Goal: Check status: Check status

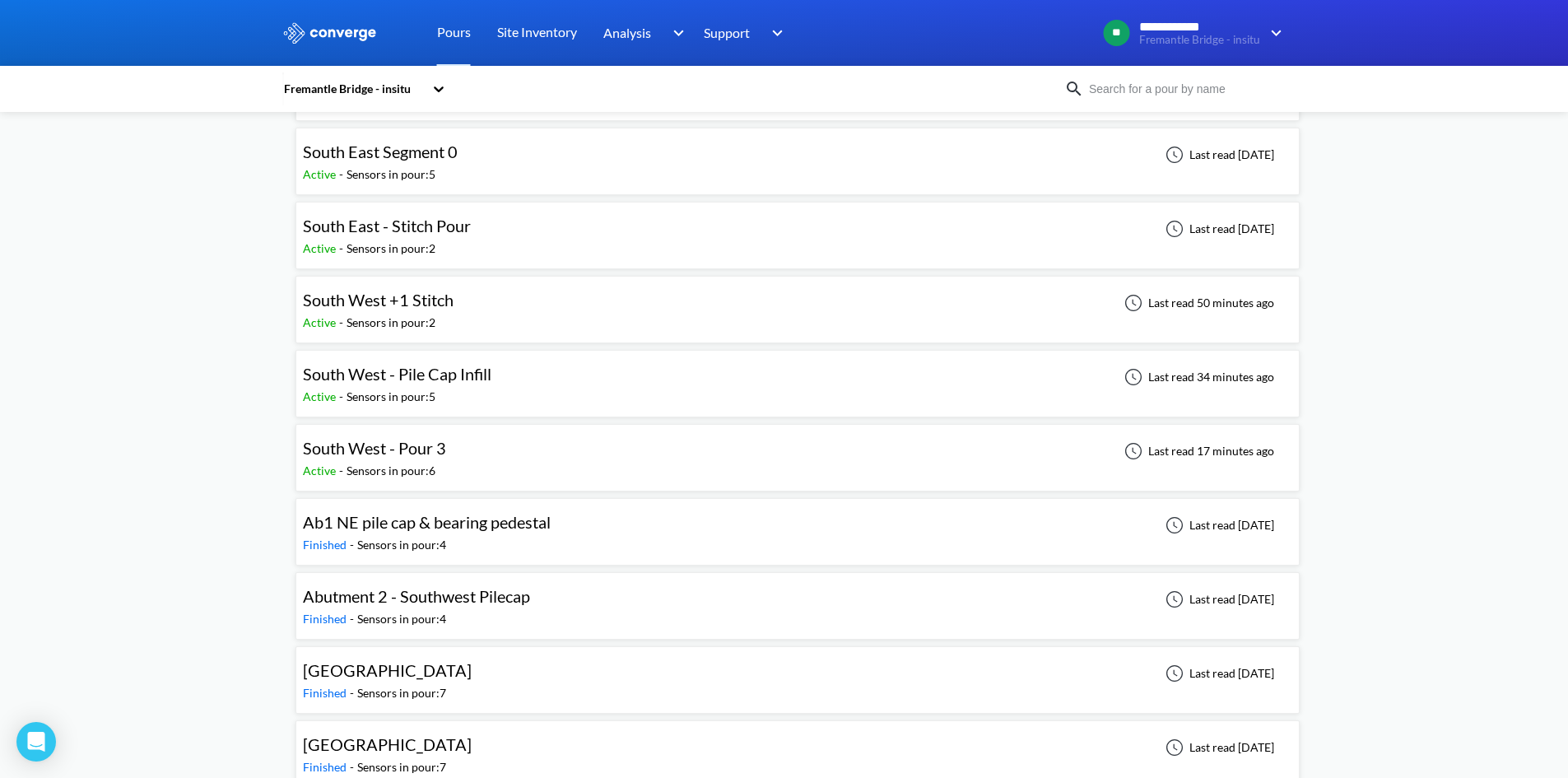
scroll to position [824, 0]
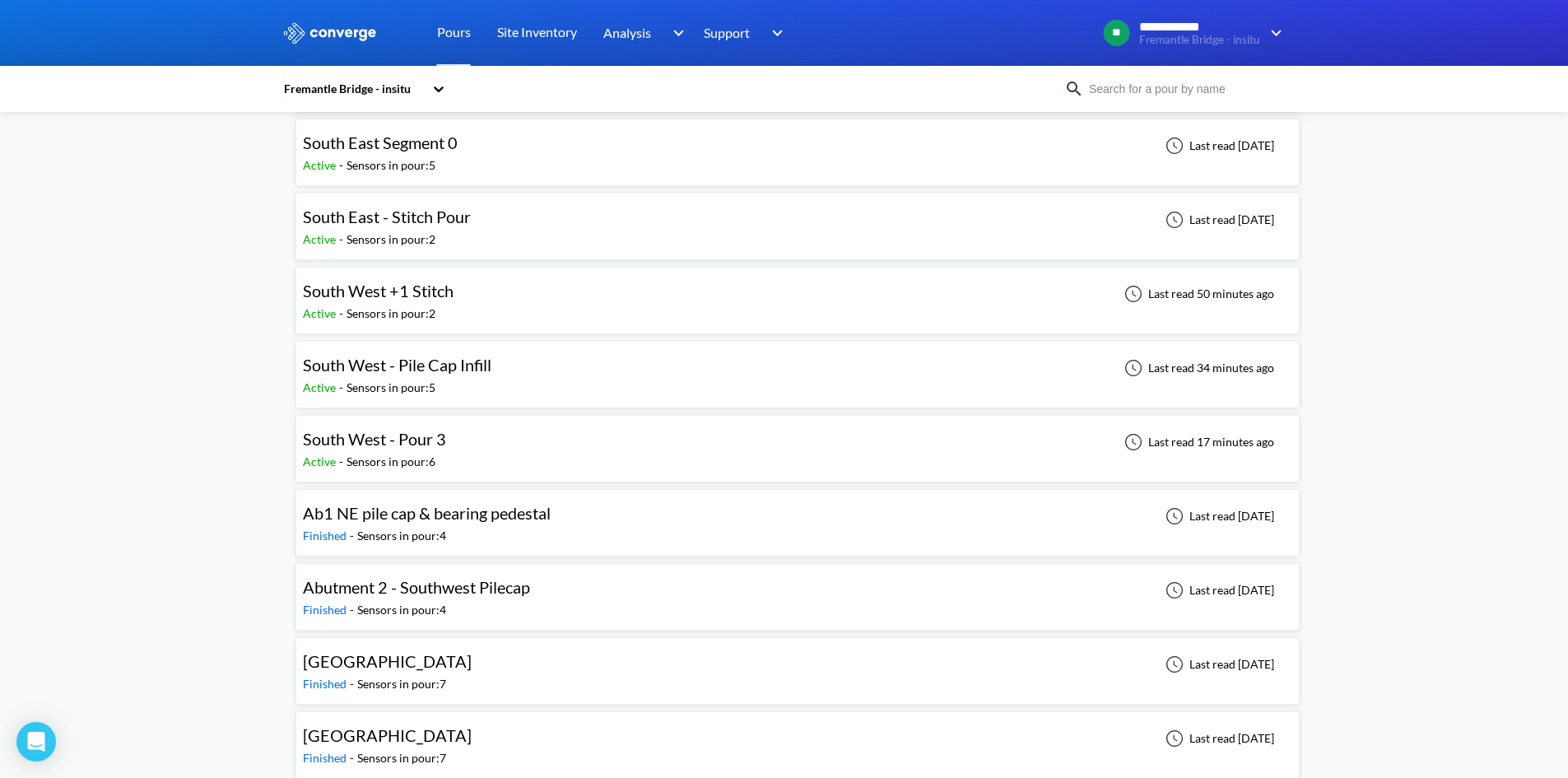
click at [502, 457] on div "South West - Pour 3 Active - Sensors in pour: 6 Last read 17 minutes ago" at bounding box center [798, 448] width 990 height 52
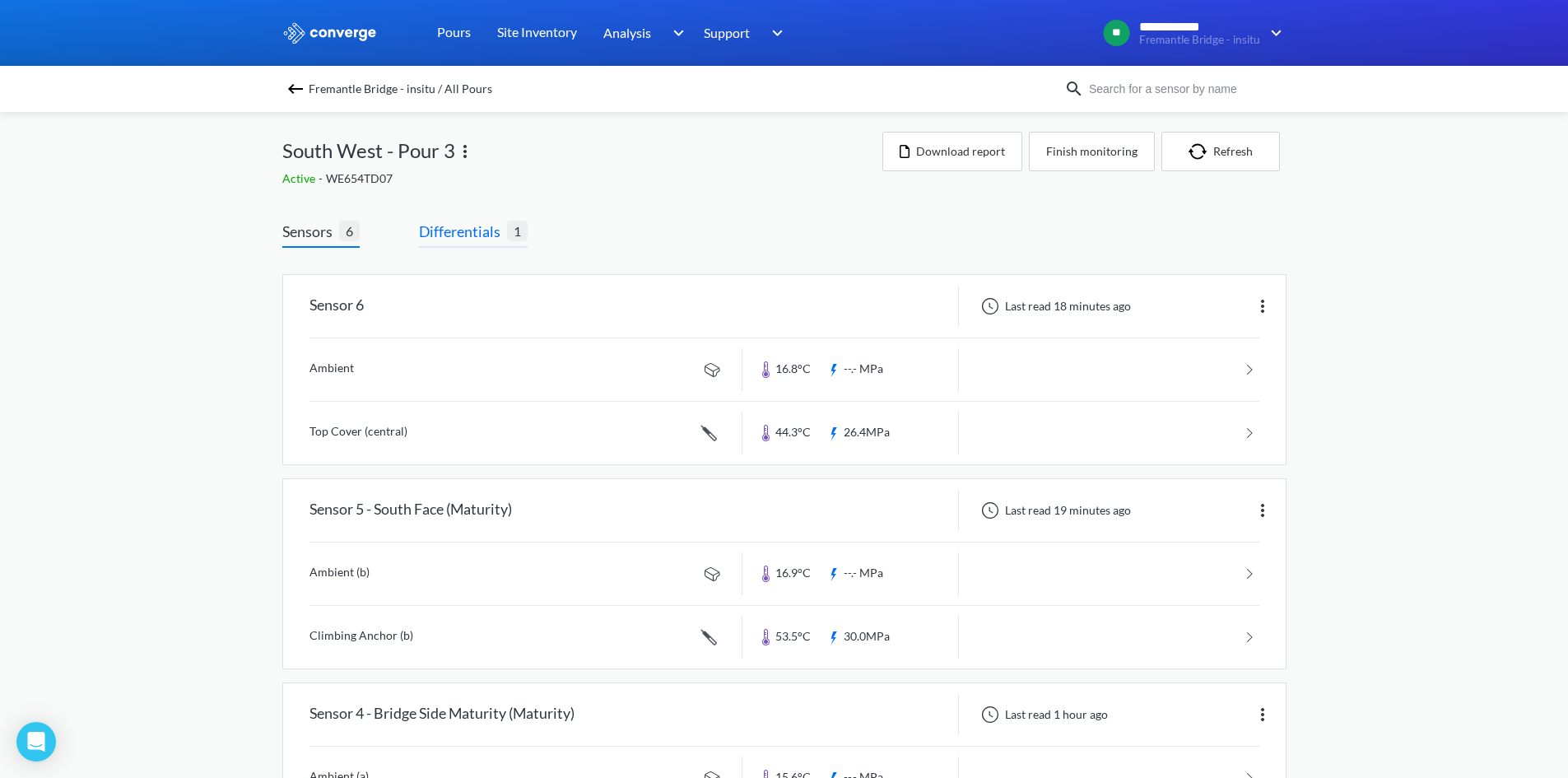
click at [486, 230] on span "Differentials" at bounding box center [462, 231] width 88 height 23
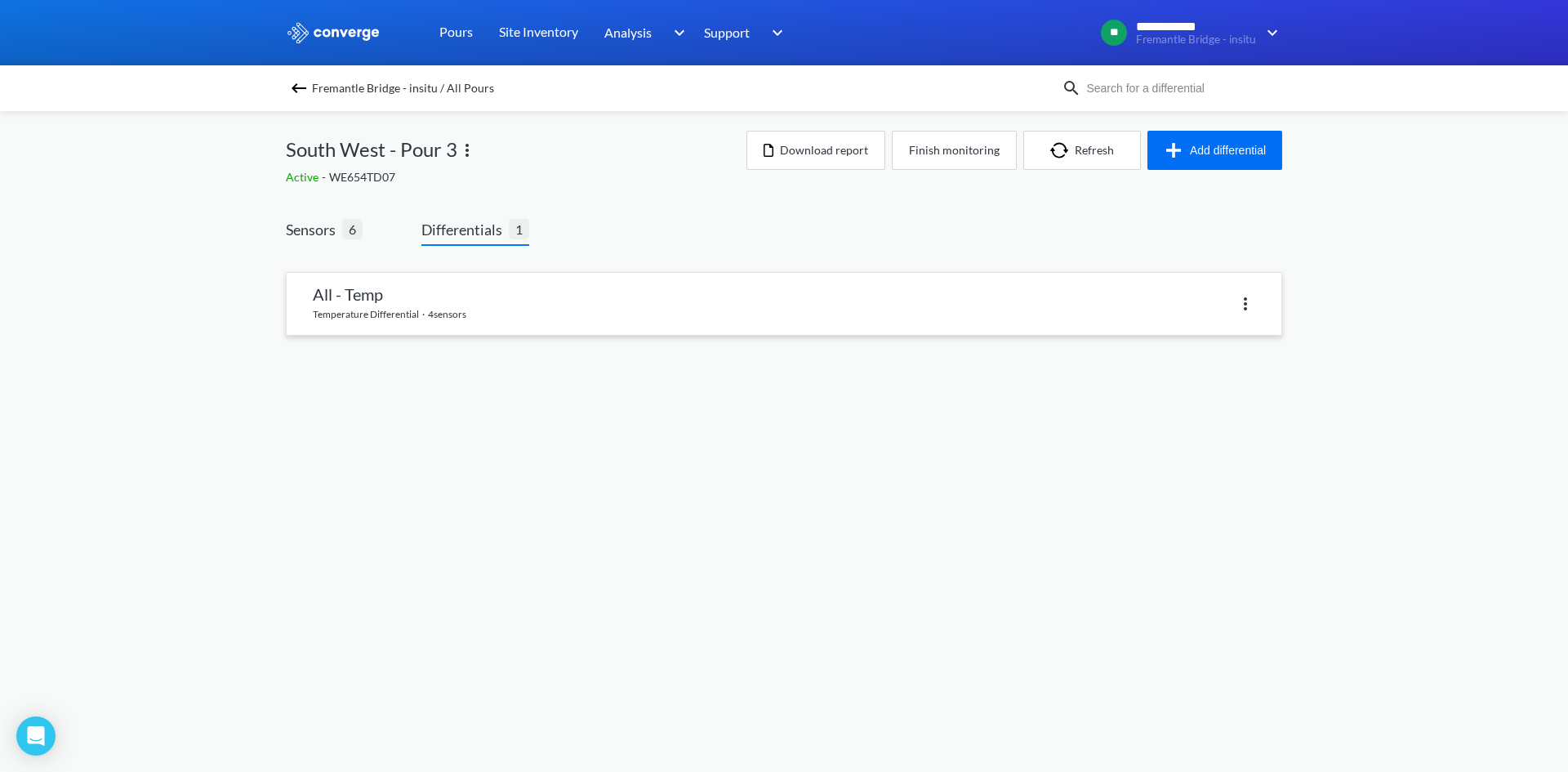
click at [514, 308] on link at bounding box center [784, 303] width 995 height 62
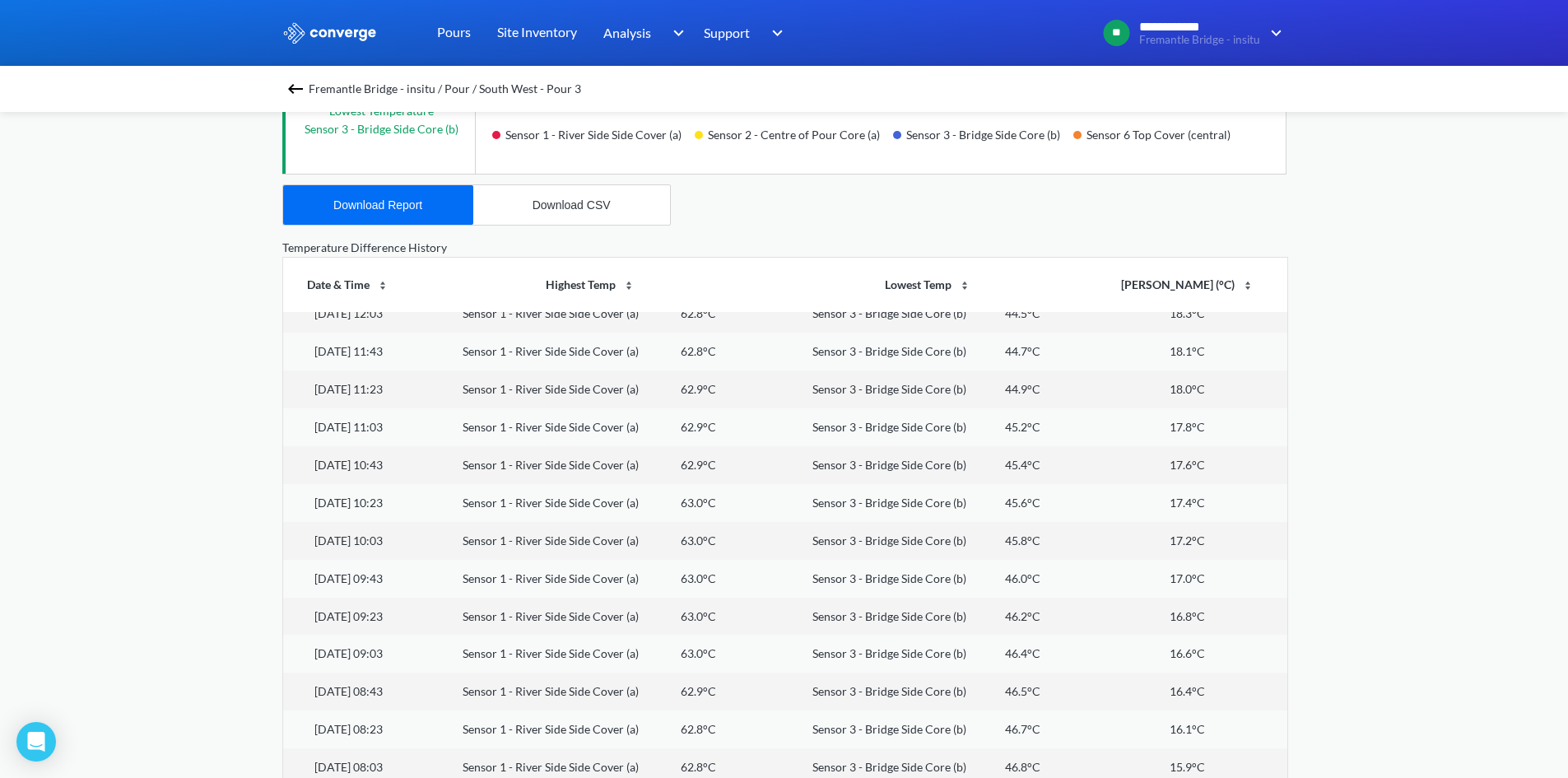
scroll to position [602, 0]
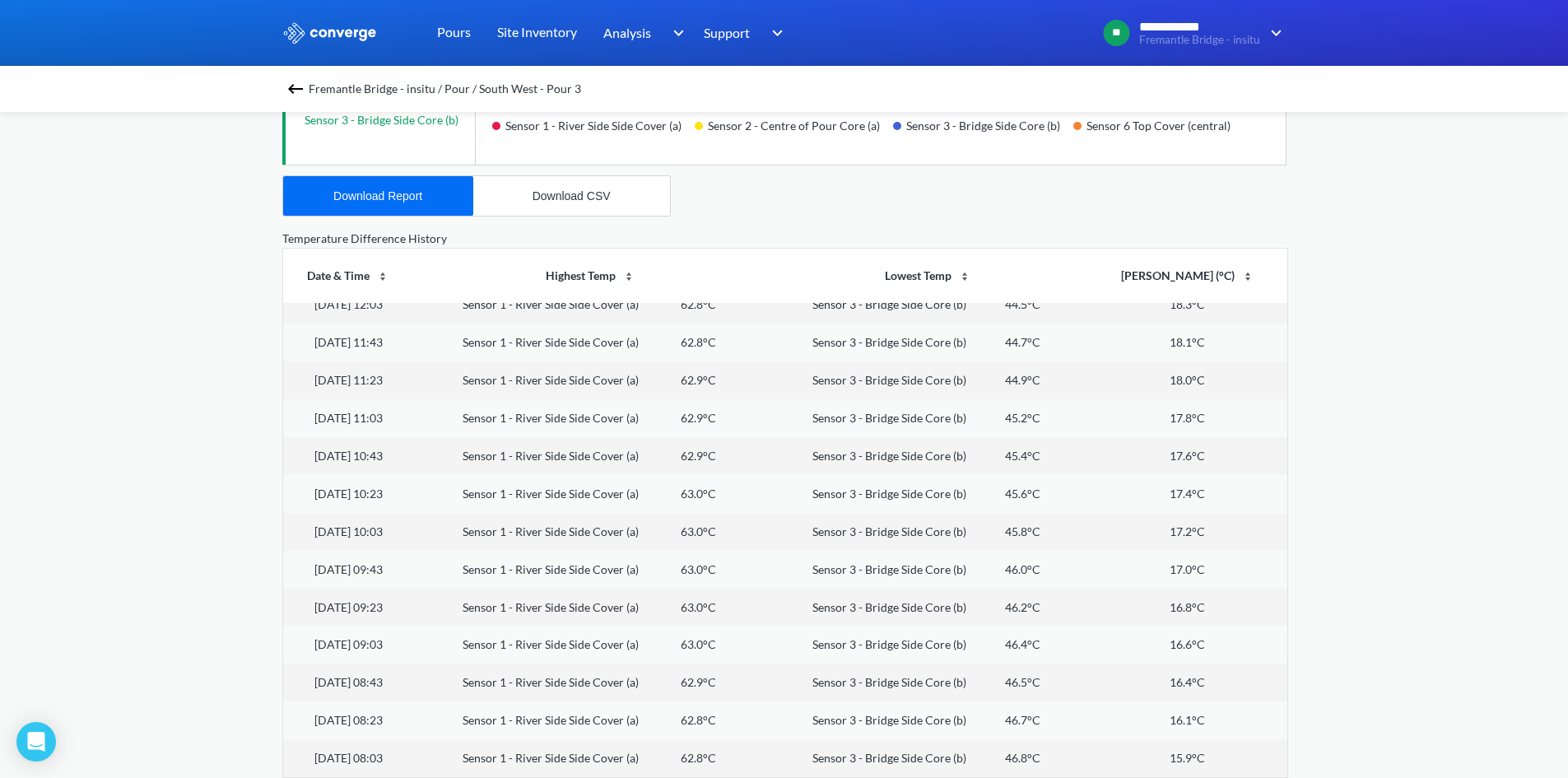
click at [1331, 344] on div "**********" at bounding box center [784, 88] width 1568 height 1380
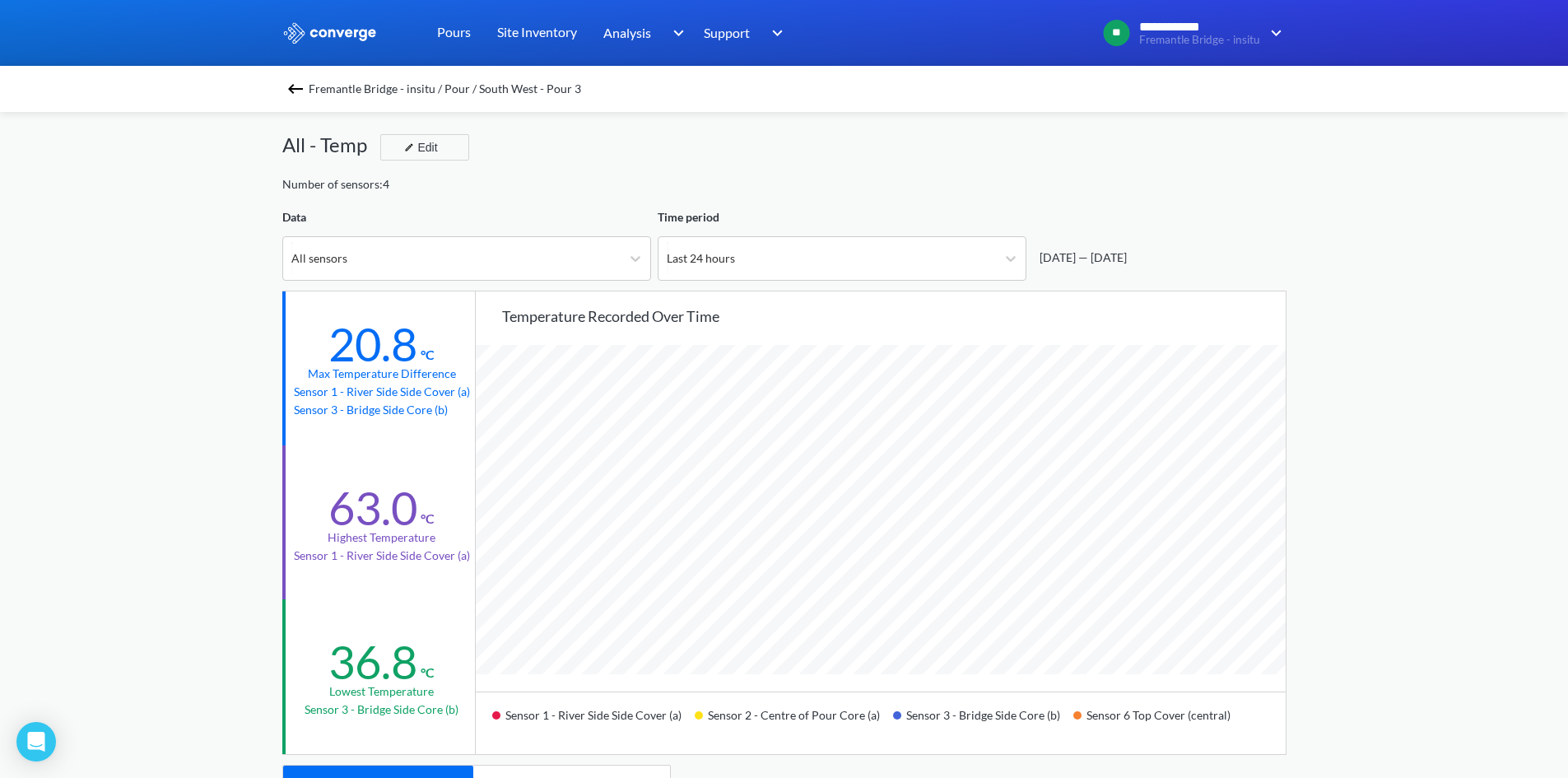
scroll to position [0, 0]
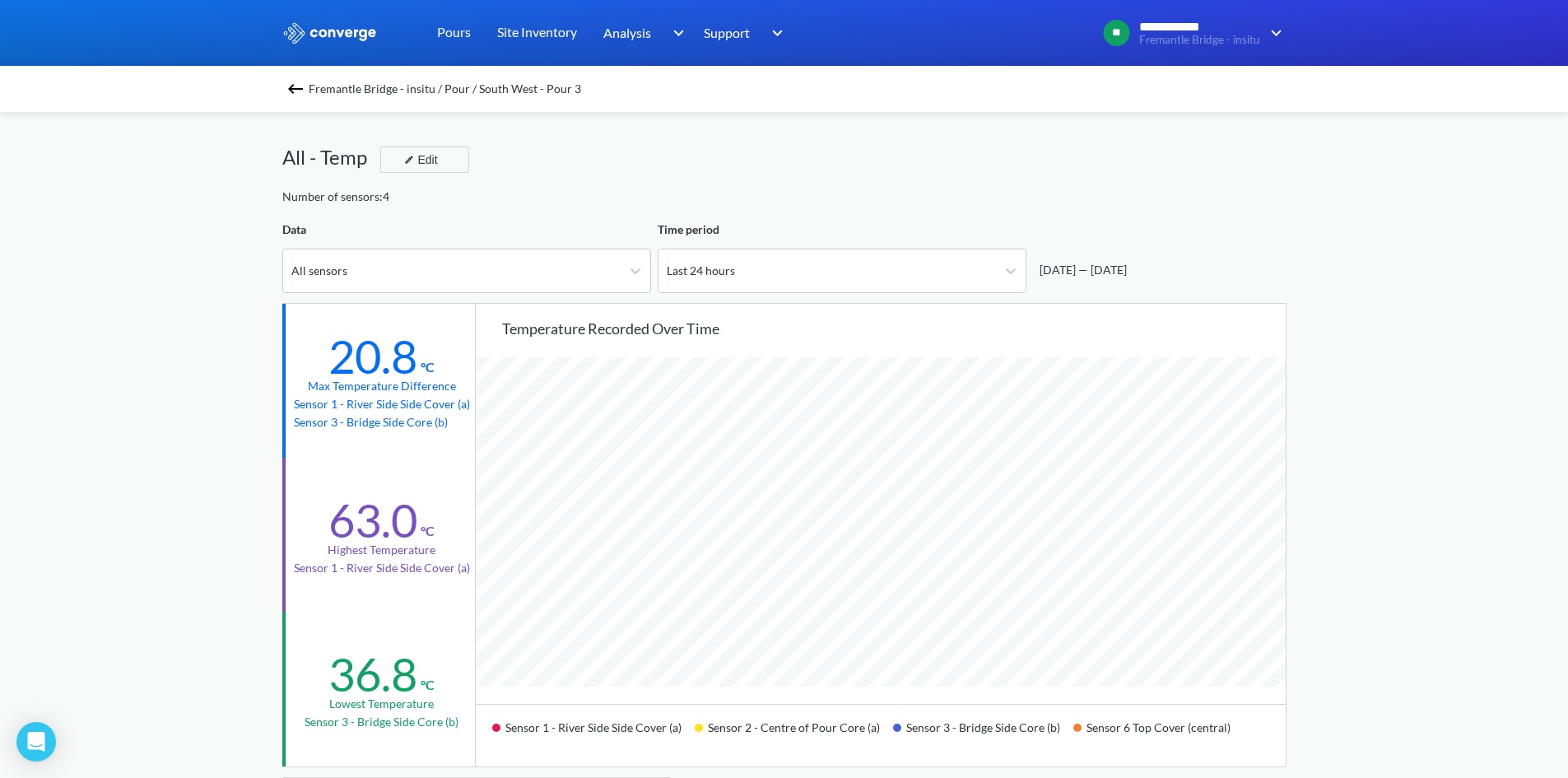
click at [306, 87] on img at bounding box center [296, 89] width 20 height 20
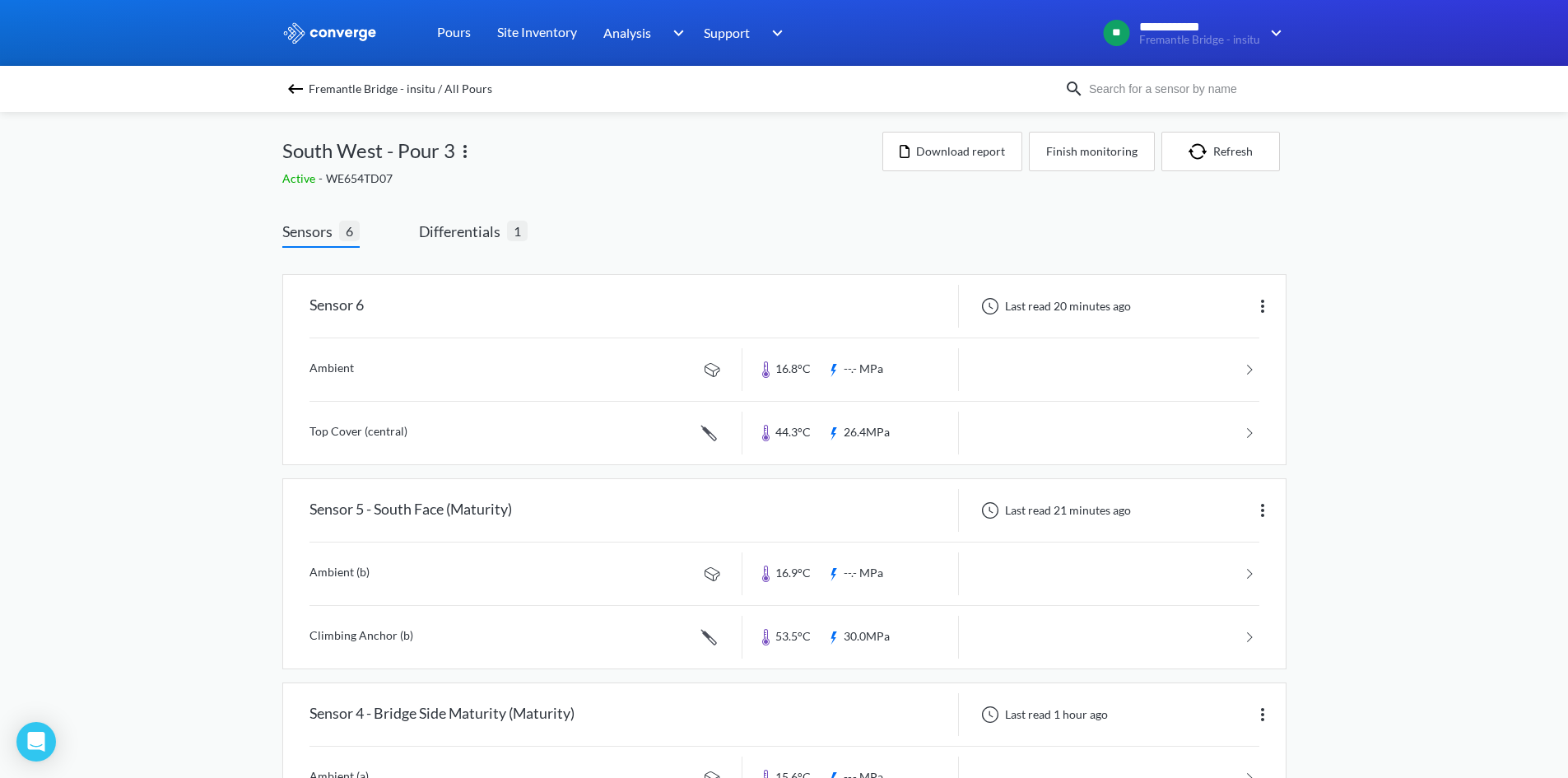
click at [485, 238] on span "Differentials" at bounding box center [462, 231] width 88 height 23
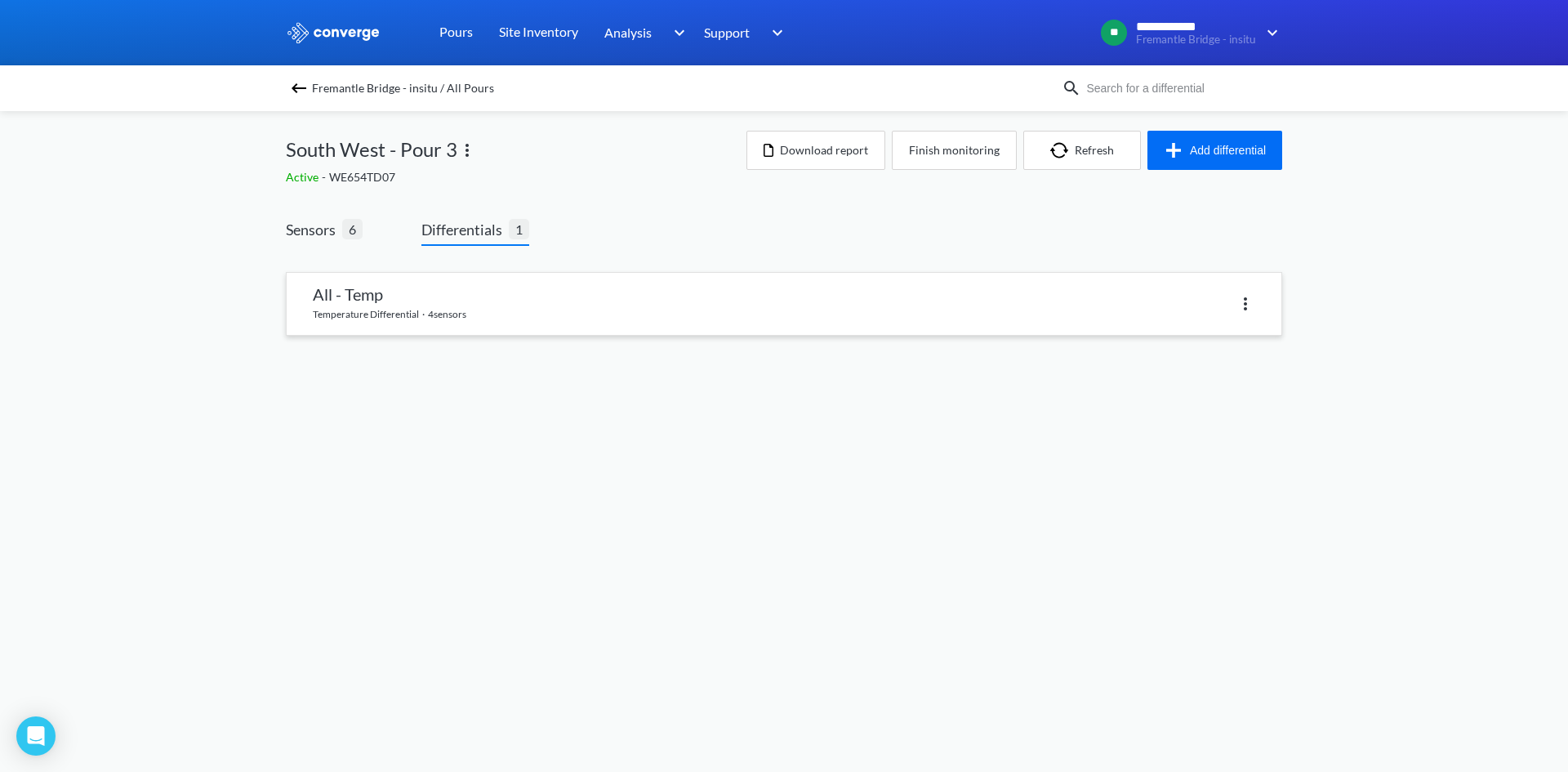
click at [439, 296] on link at bounding box center [784, 303] width 995 height 62
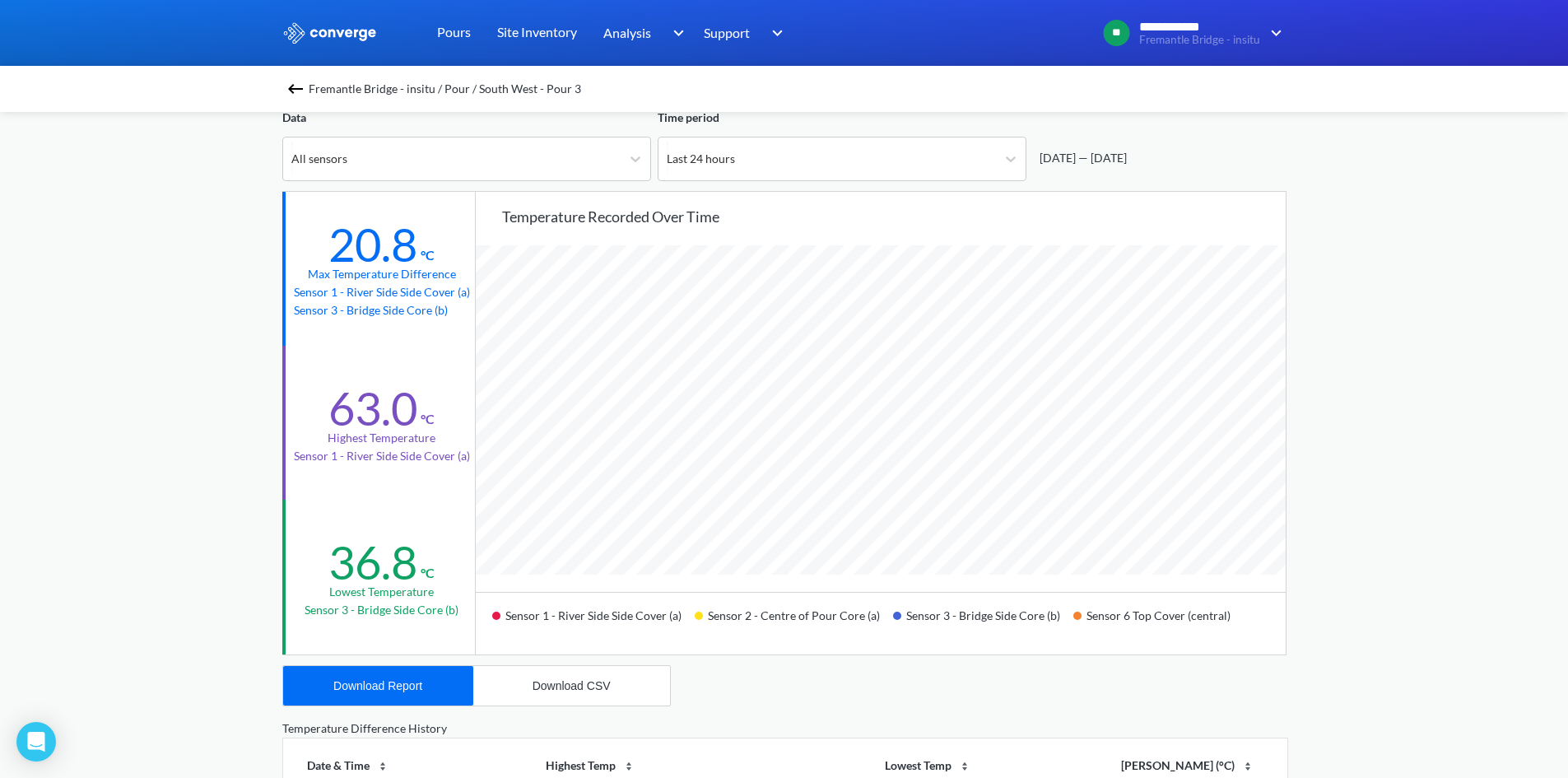
scroll to position [108, 0]
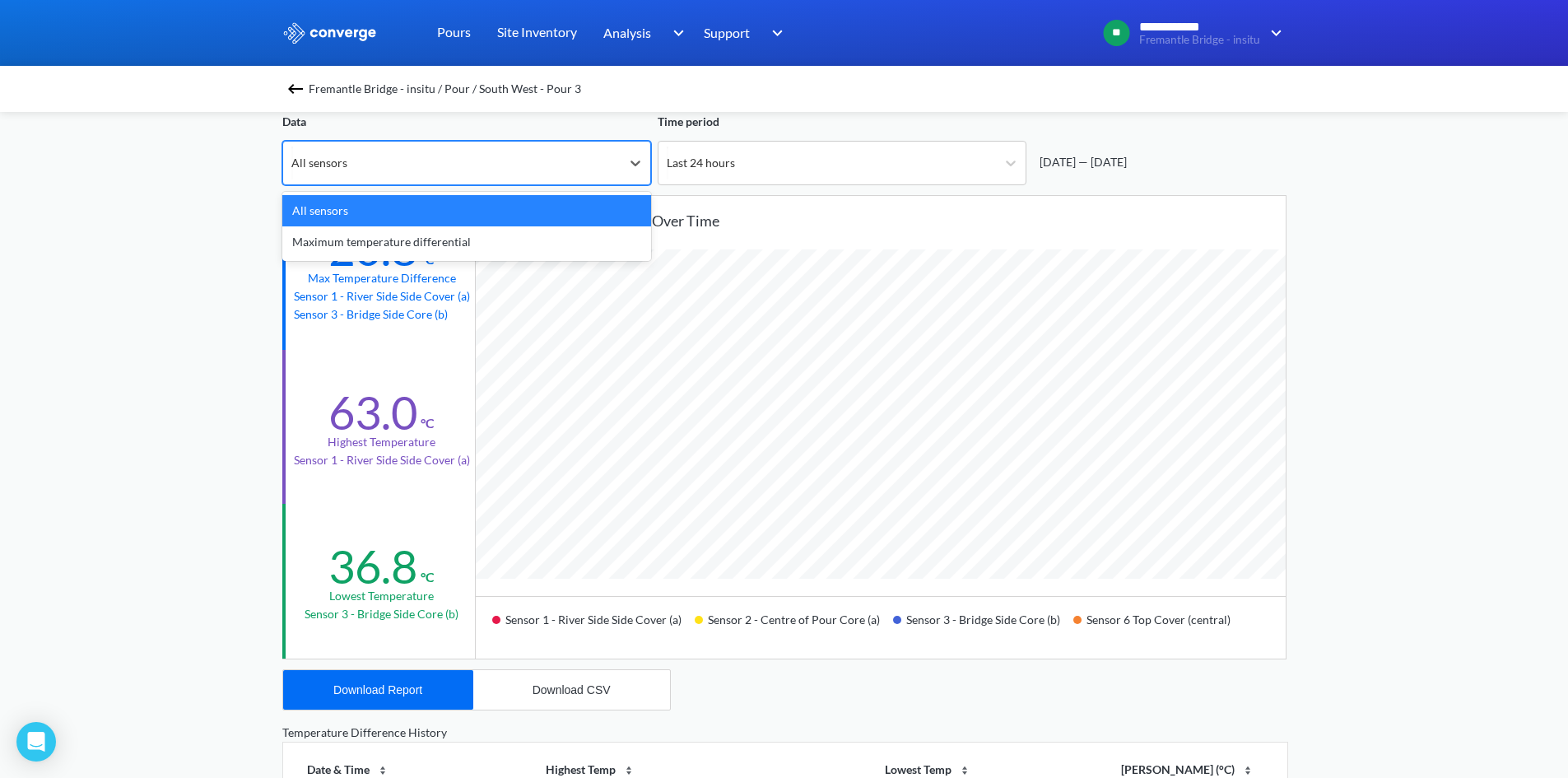
click at [479, 150] on div "All sensors" at bounding box center [451, 162] width 338 height 43
click at [485, 239] on div "Maximum temperature differential" at bounding box center [466, 243] width 369 height 32
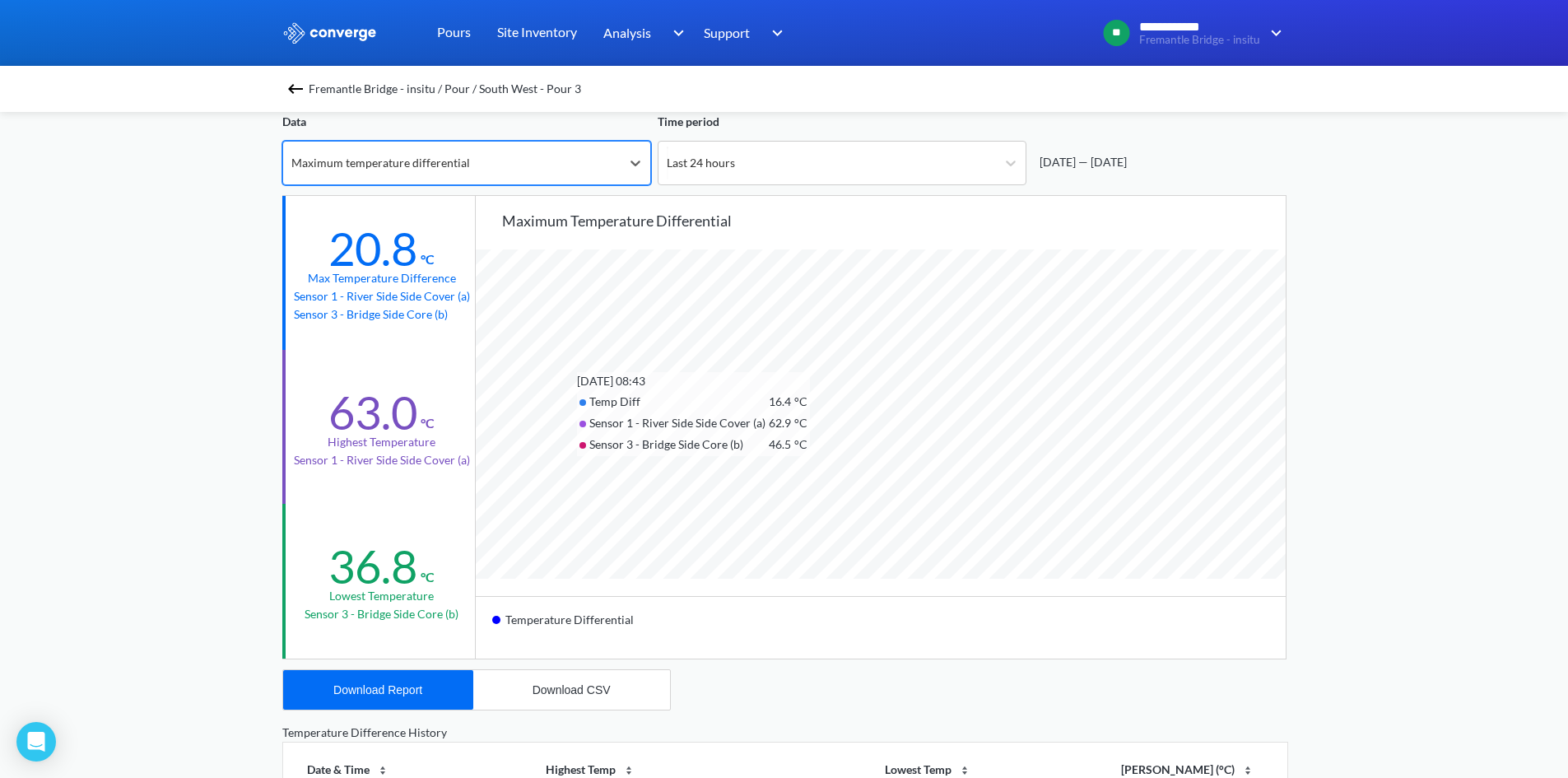
scroll to position [1379, 1568]
click at [1307, 403] on div "**********" at bounding box center [784, 582] width 1568 height 1380
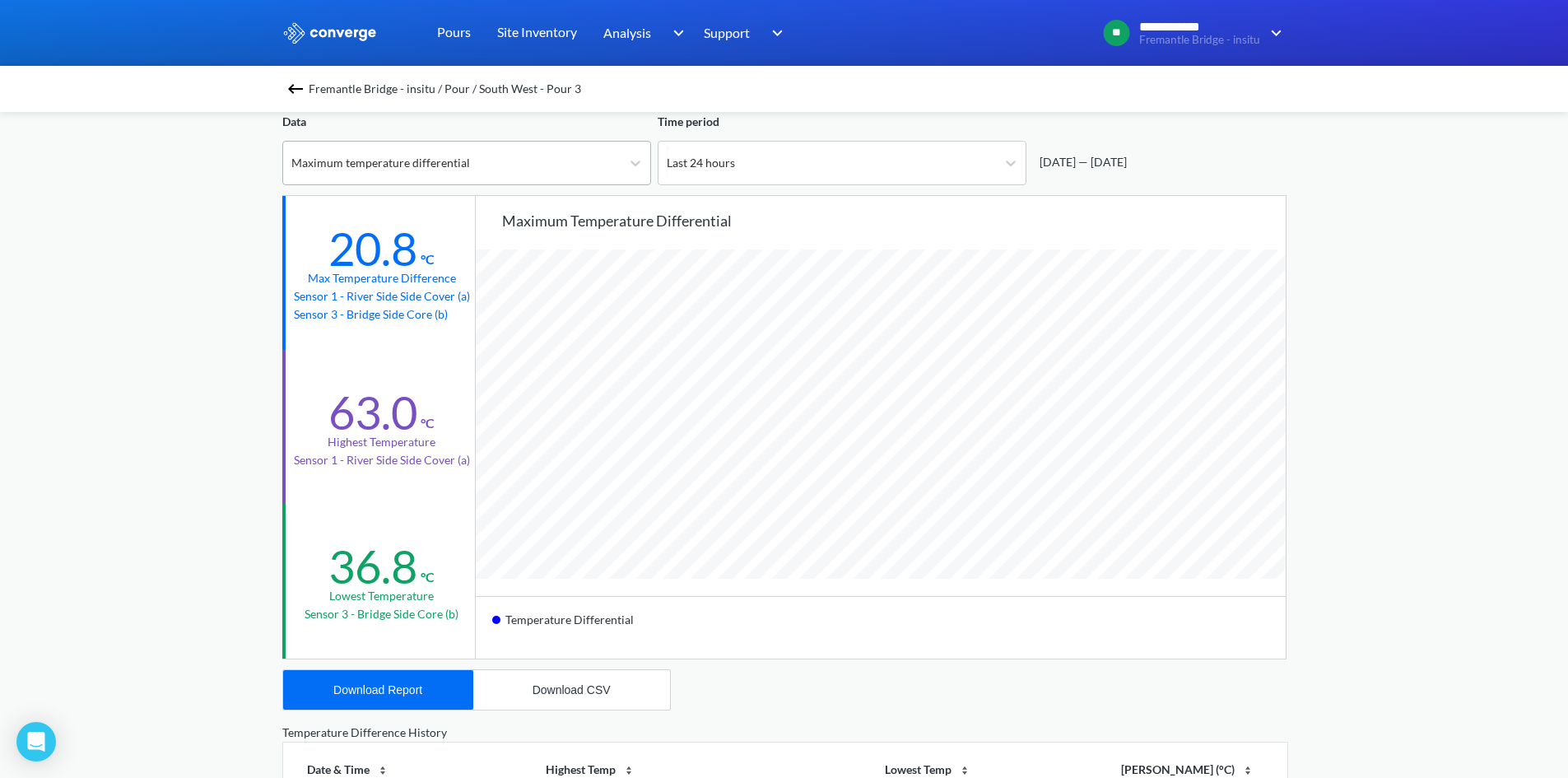
click at [600, 170] on div "Maximum temperature differential" at bounding box center [451, 162] width 338 height 43
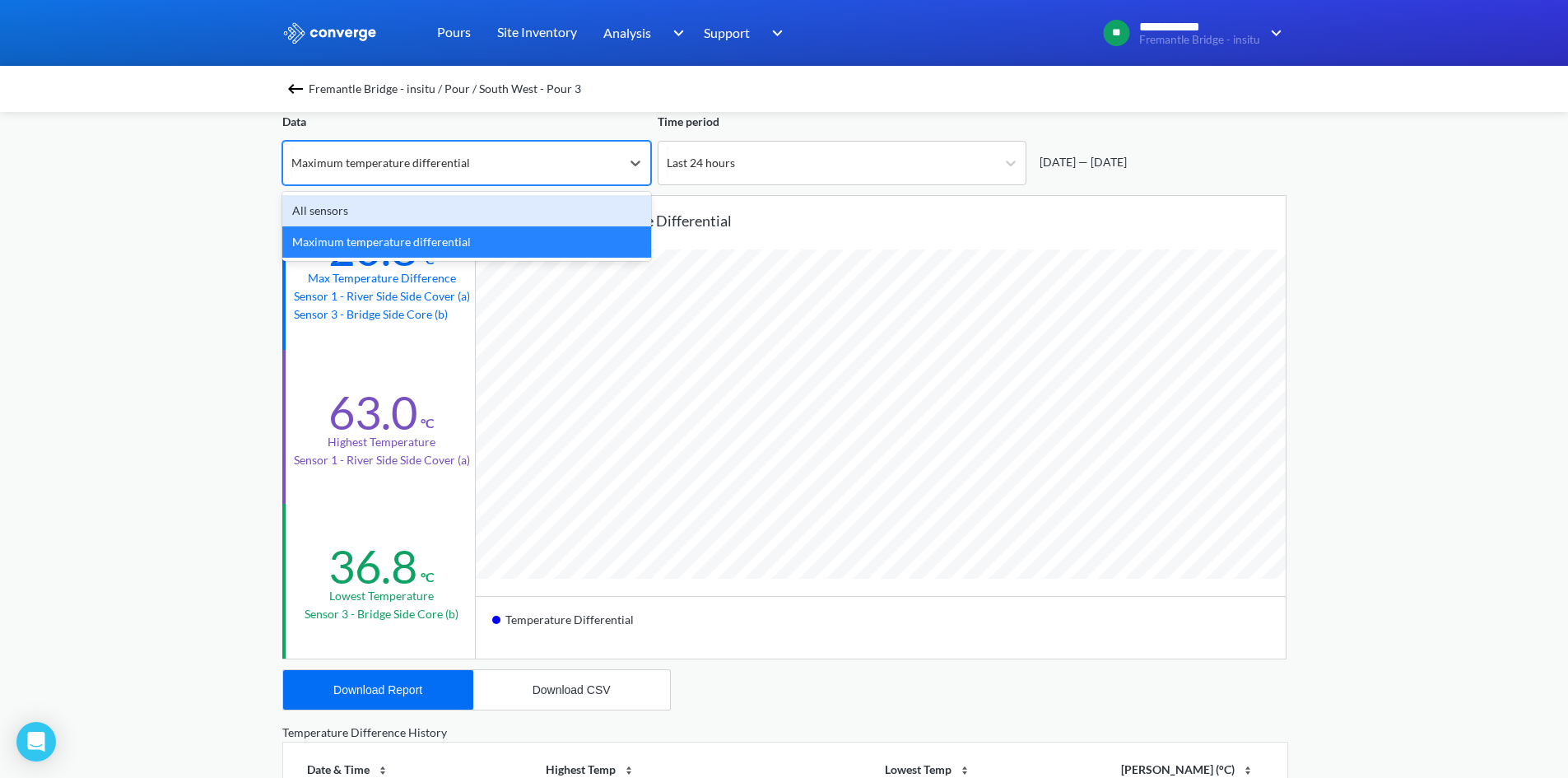
click at [528, 215] on div "All sensors" at bounding box center [466, 211] width 369 height 32
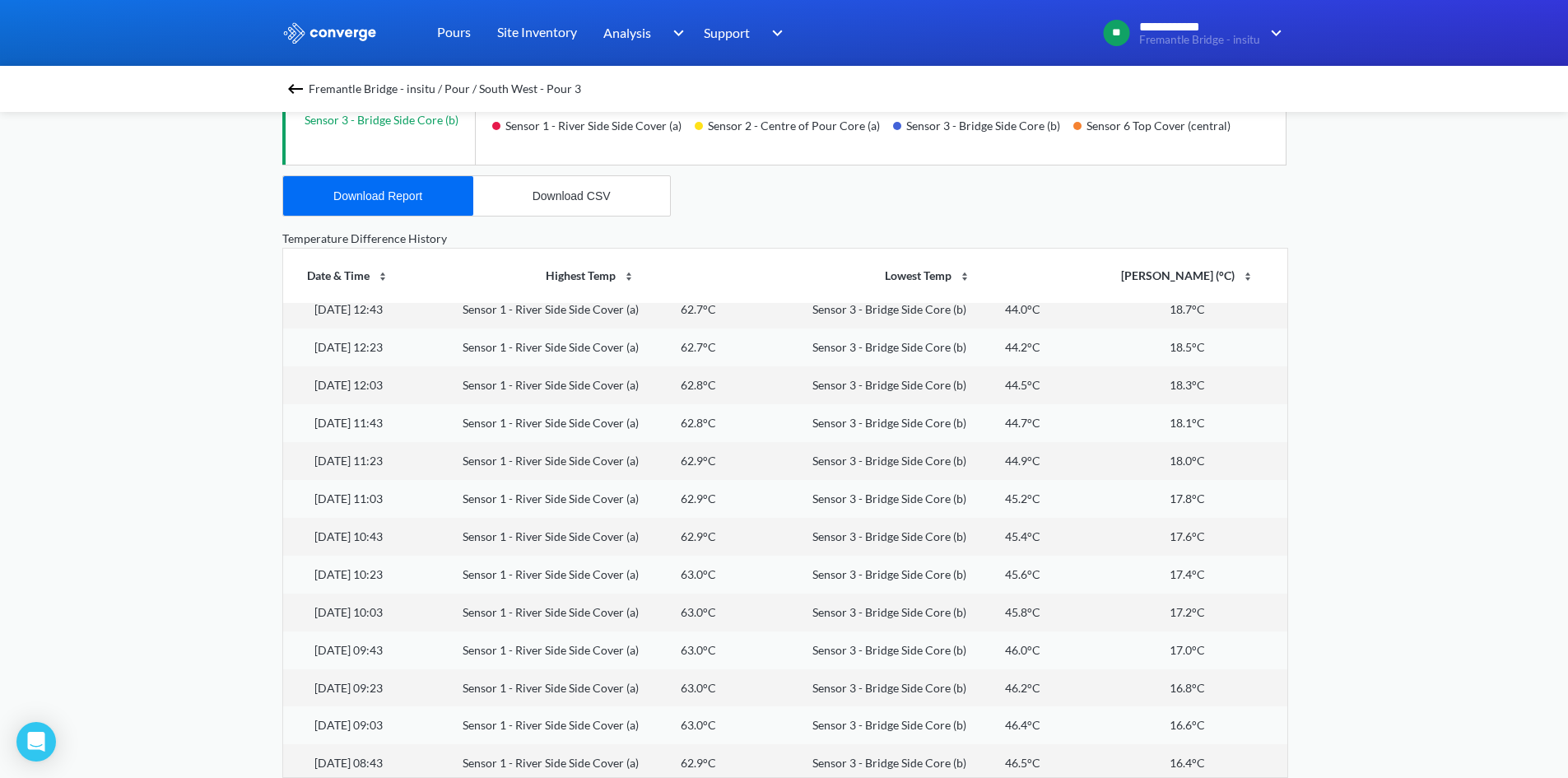
scroll to position [2175, 0]
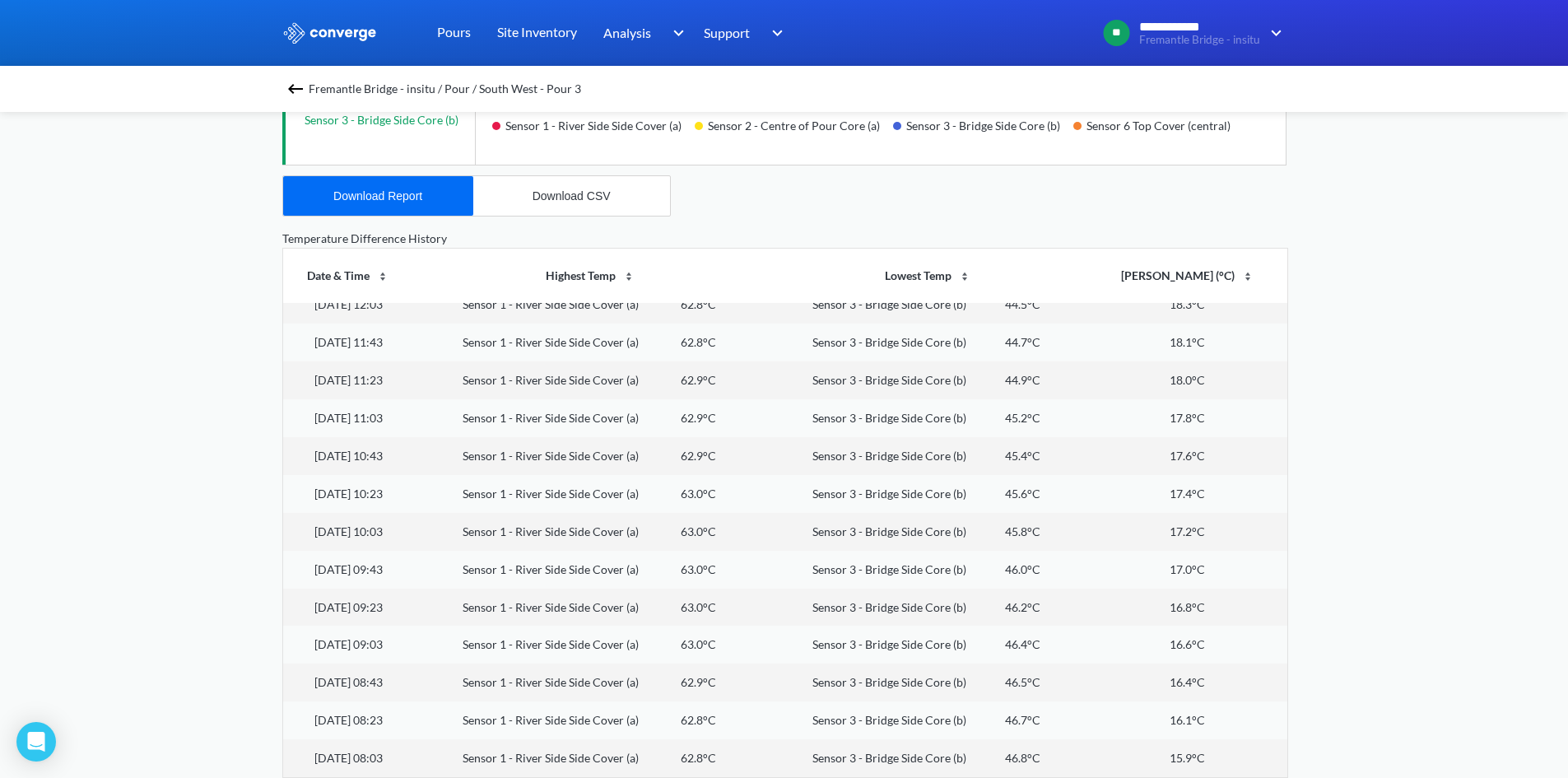
click at [1400, 387] on div "**********" at bounding box center [784, 88] width 1568 height 1380
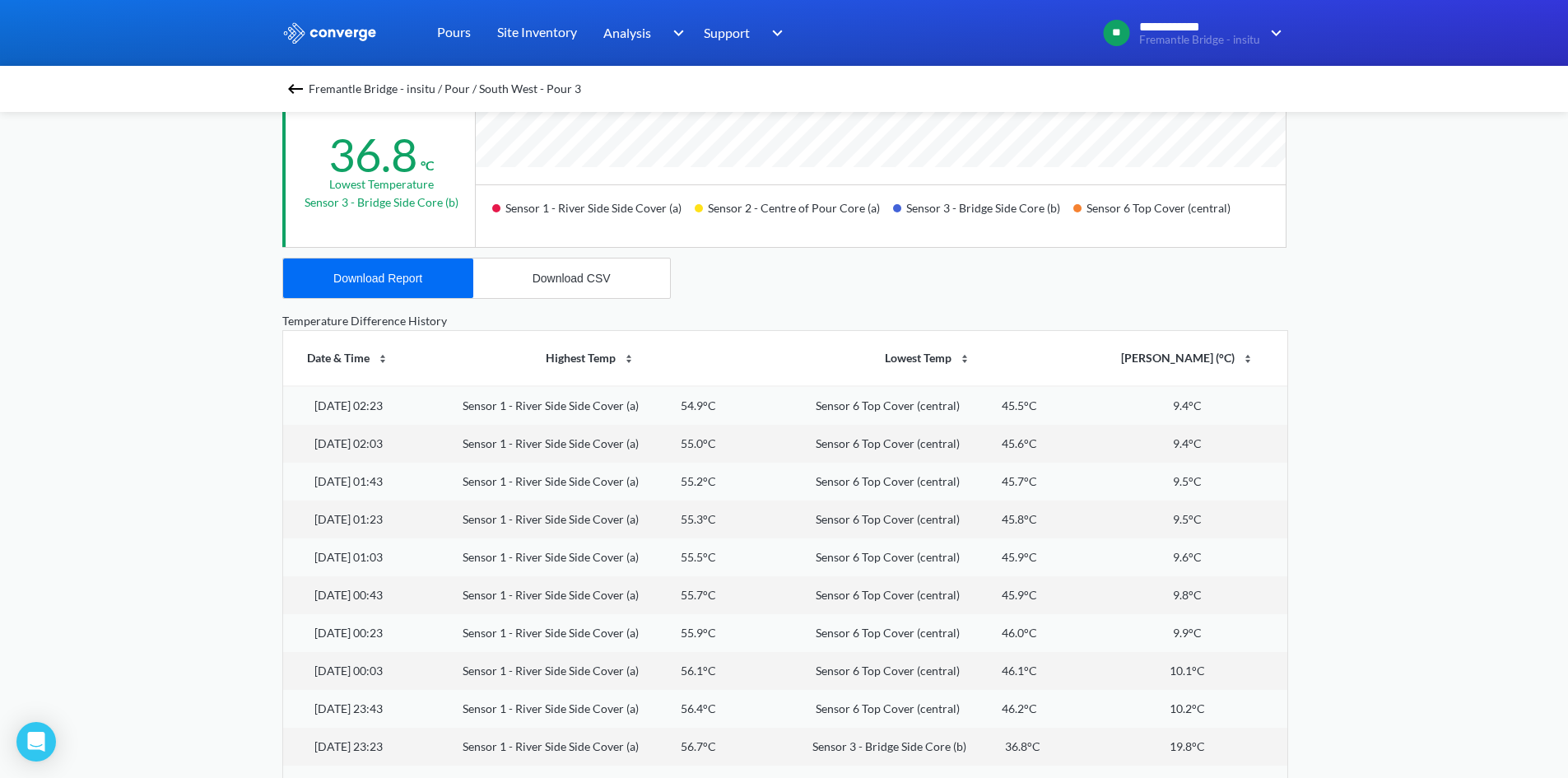
scroll to position [602, 0]
